Goal: Transaction & Acquisition: Book appointment/travel/reservation

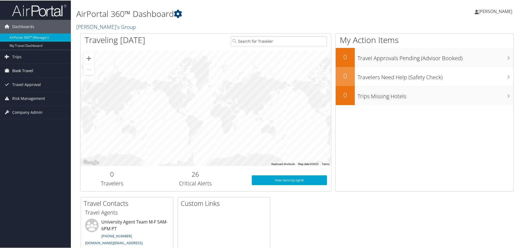
click at [34, 73] on link "Book Travel" at bounding box center [35, 71] width 71 height 14
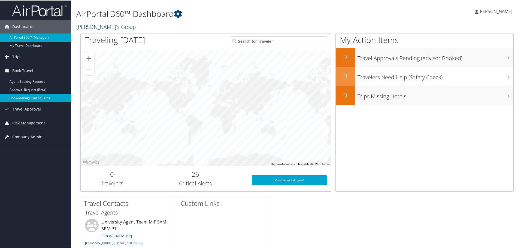
click at [24, 97] on link "Book/Manage Online Trips" at bounding box center [35, 98] width 71 height 8
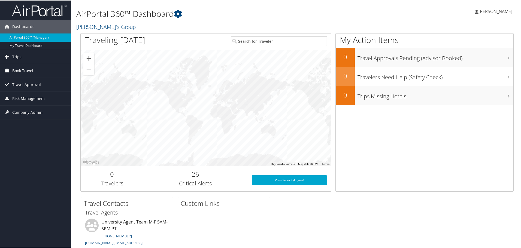
click at [28, 70] on span "Book Travel" at bounding box center [22, 71] width 21 height 14
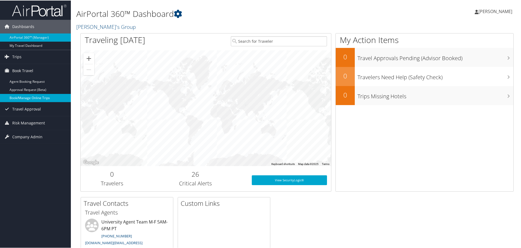
click at [28, 99] on link "Book/Manage Online Trips" at bounding box center [35, 98] width 71 height 8
